Goal: Navigation & Orientation: Find specific page/section

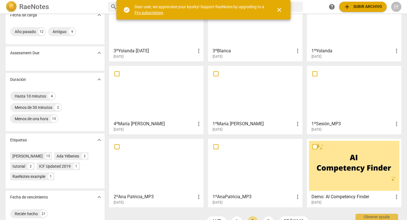
scroll to position [61, 0]
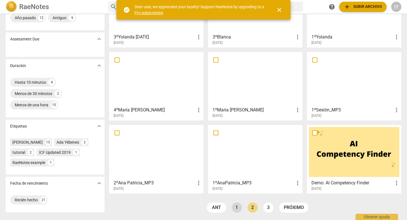
click at [235, 207] on link "1" at bounding box center [237, 207] width 10 height 10
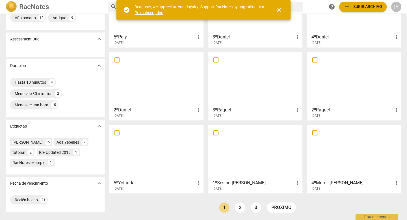
scroll to position [58, 0]
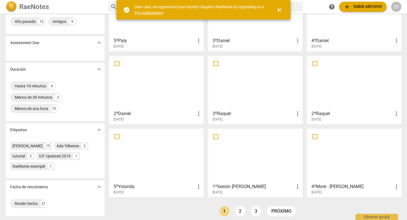
click at [228, 180] on div at bounding box center [255, 156] width 90 height 50
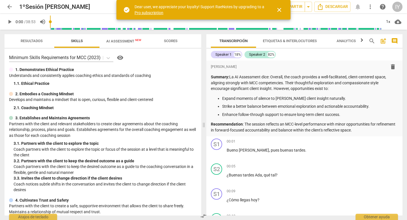
click at [123, 40] on span "AI Assessment New" at bounding box center [123, 41] width 35 height 4
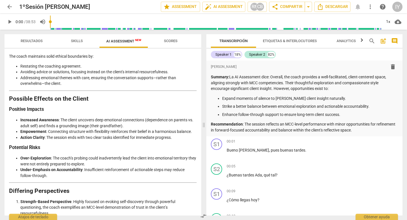
scroll to position [832, 0]
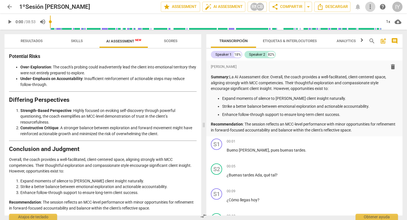
click at [370, 8] on span "more_vert" at bounding box center [370, 6] width 7 height 7
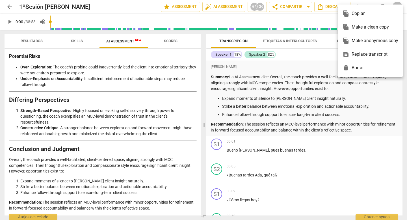
click at [370, 9] on div "file_copy Copiar" at bounding box center [370, 14] width 56 height 14
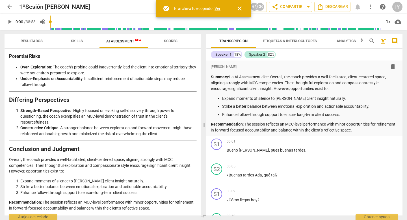
click at [399, 9] on div "IY" at bounding box center [397, 7] width 10 height 10
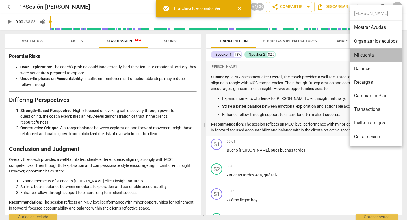
click at [361, 55] on li "Mi cuenta" at bounding box center [376, 55] width 53 height 14
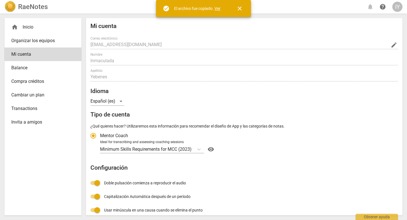
radio input "false"
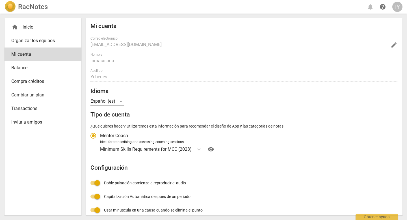
click at [22, 109] on span "Transactions" at bounding box center [40, 108] width 59 height 7
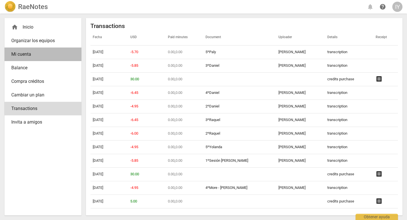
click at [20, 54] on span "Mi cuenta" at bounding box center [40, 54] width 59 height 7
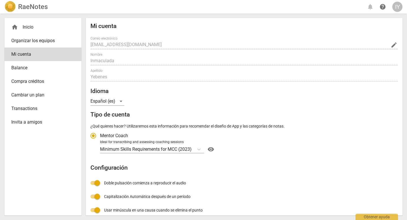
radio input "false"
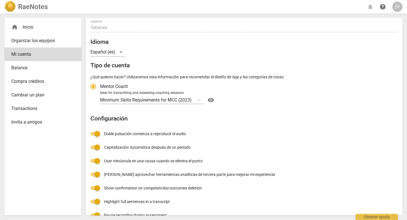
scroll to position [60, 0]
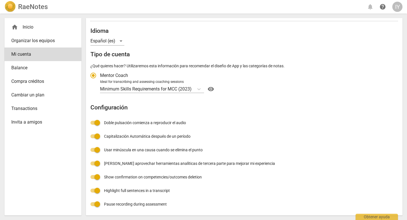
click at [37, 24] on div "home Inicio" at bounding box center [40, 27] width 59 height 7
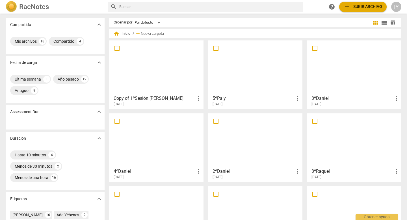
click at [20, 4] on h2 "RaeNotes" at bounding box center [34, 7] width 30 height 8
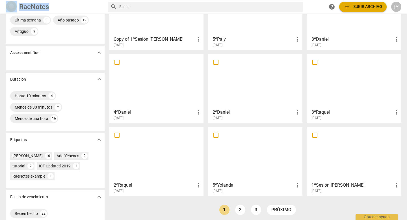
scroll to position [67, 0]
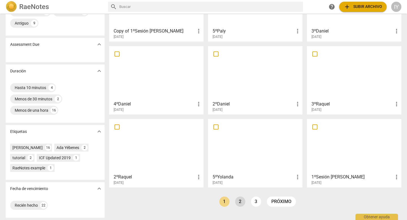
click at [239, 202] on link "2" at bounding box center [240, 201] width 10 height 10
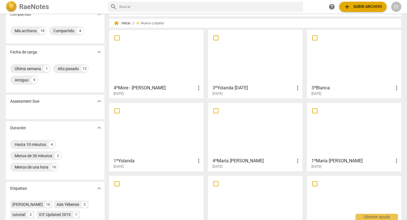
scroll to position [67, 0]
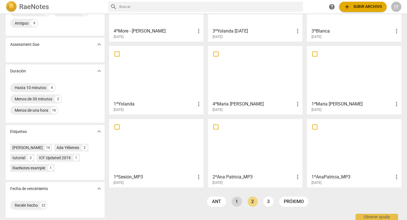
click at [233, 199] on link "1" at bounding box center [237, 201] width 10 height 10
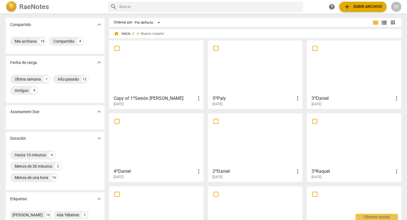
scroll to position [67, 0]
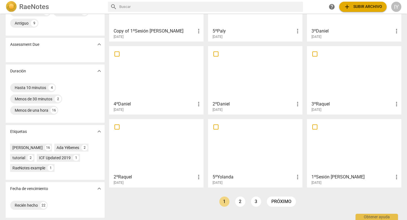
click at [332, 161] on div at bounding box center [354, 146] width 90 height 50
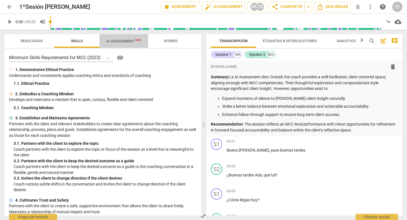
click at [121, 40] on span "AI Assessment New" at bounding box center [123, 41] width 35 height 4
